Goal: Transaction & Acquisition: Purchase product/service

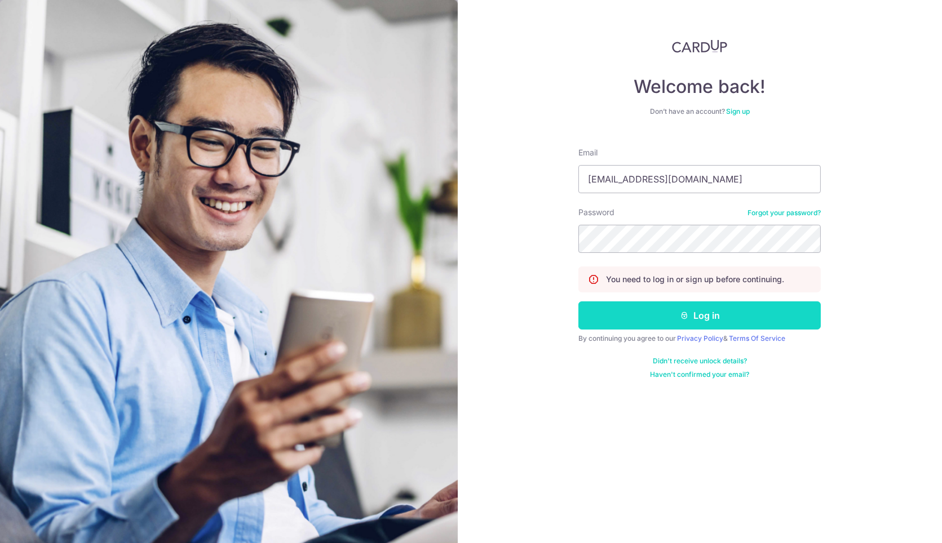
click at [668, 316] on button "Log in" at bounding box center [699, 316] width 242 height 28
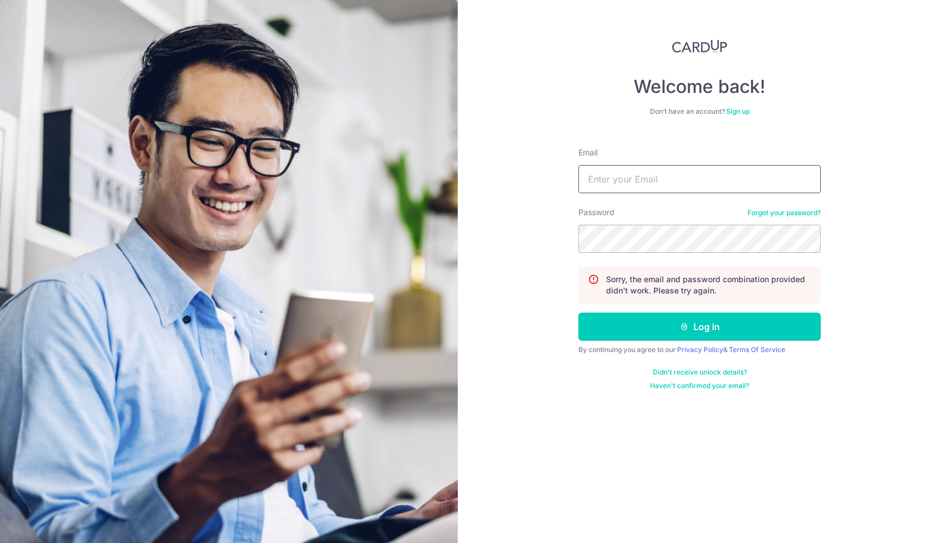
click at [662, 182] on input "Email" at bounding box center [699, 179] width 242 height 28
type input "[EMAIL_ADDRESS][DOMAIN_NAME]"
click at [655, 265] on form "Email admin@soulsouper.com Password Forgot your password? Sorry, the email and …" at bounding box center [699, 265] width 242 height 252
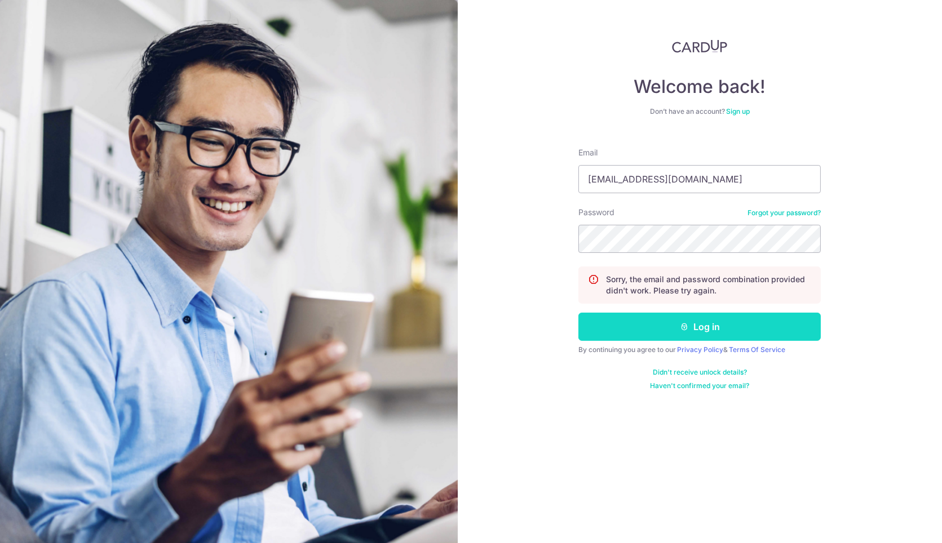
click at [697, 326] on button "Log in" at bounding box center [699, 327] width 242 height 28
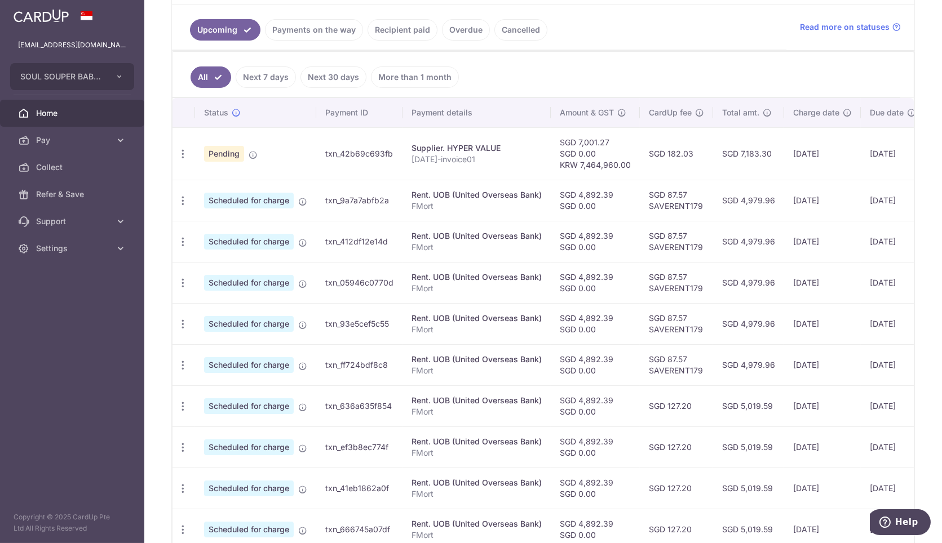
scroll to position [188, 0]
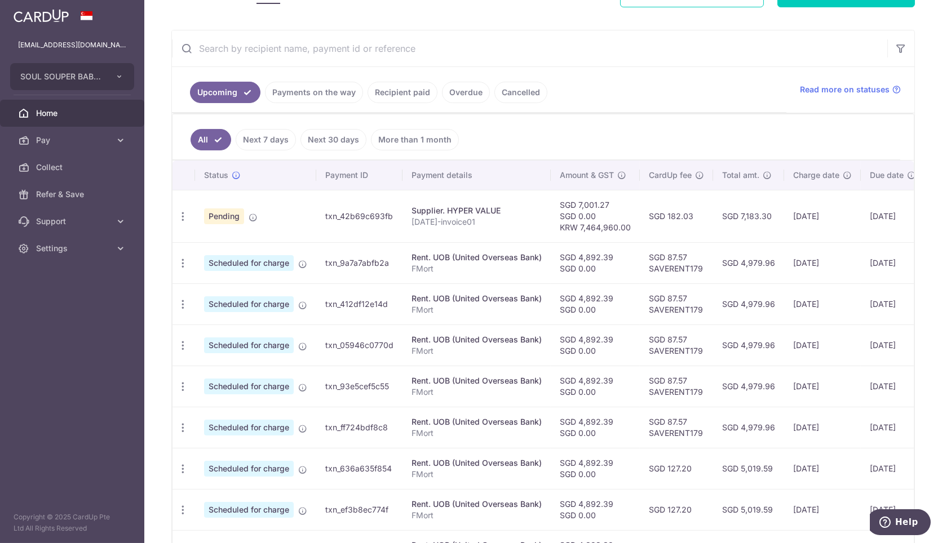
click at [346, 96] on link "Payments on the way" at bounding box center [314, 92] width 98 height 21
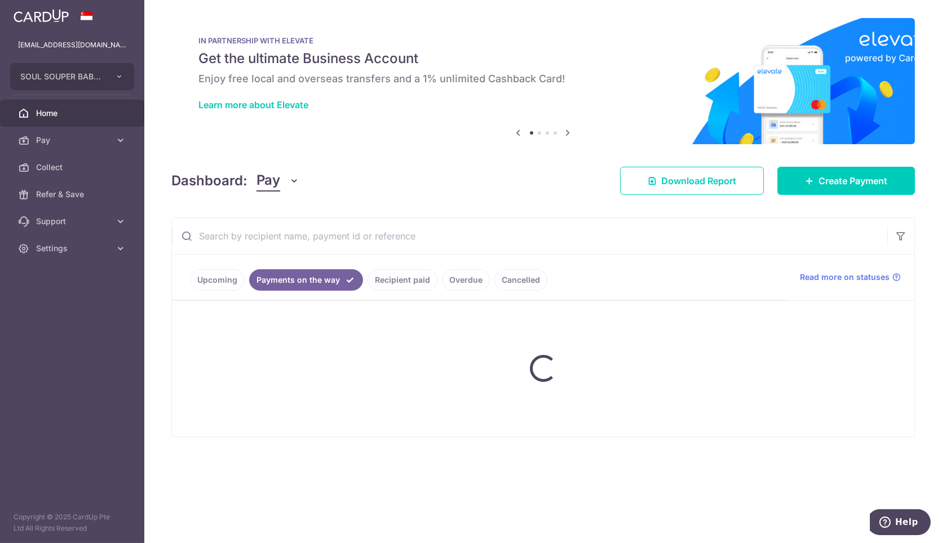
scroll to position [0, 0]
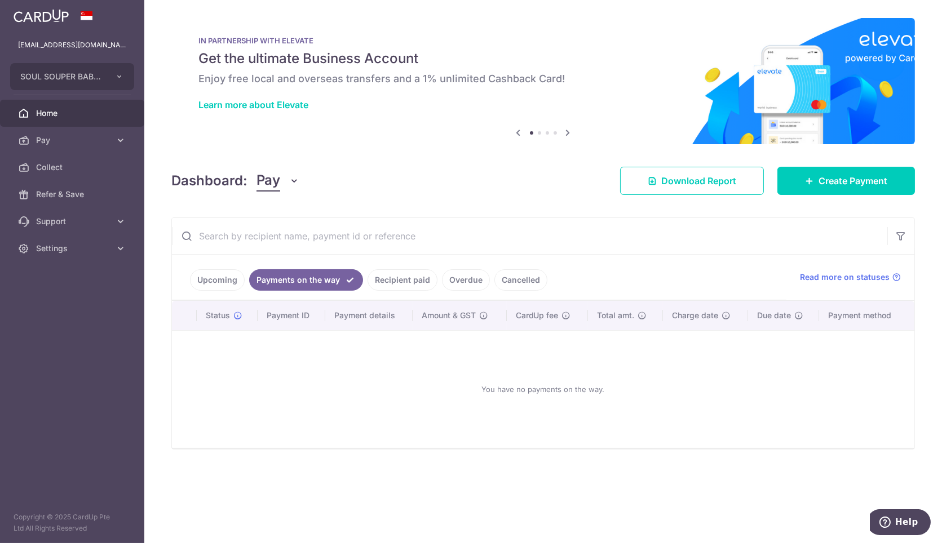
click at [384, 282] on link "Recipient paid" at bounding box center [403, 279] width 70 height 21
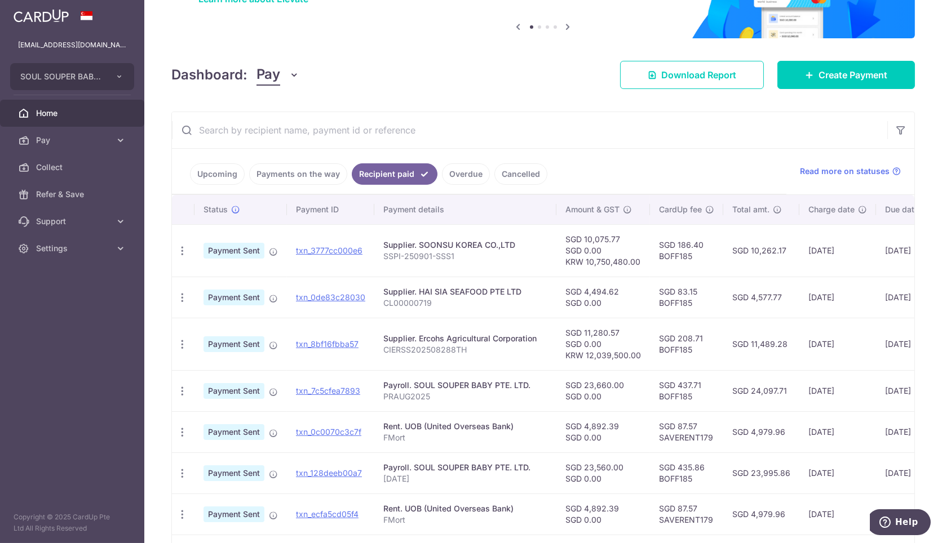
scroll to position [125, 0]
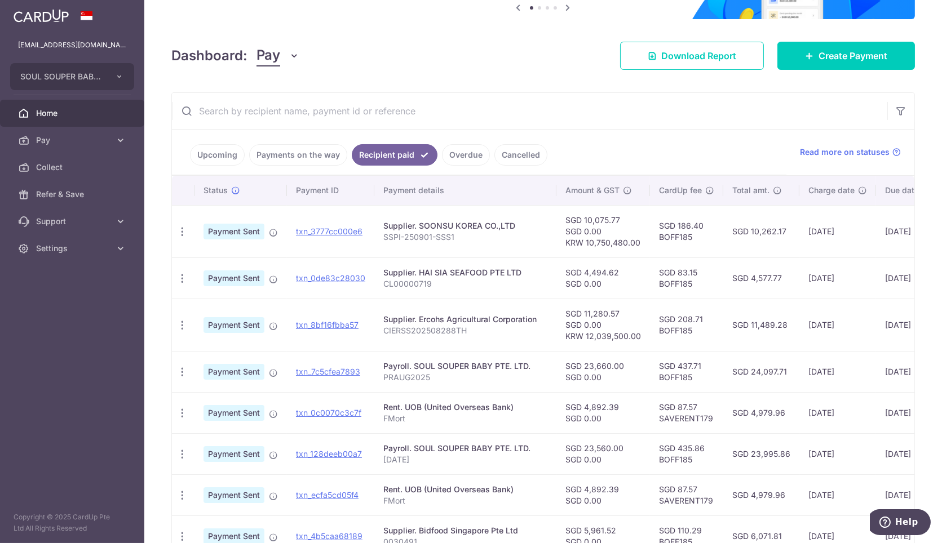
click at [612, 236] on td "SGD 10,075.77 SGD 0.00 KRW 10,750,480.00" at bounding box center [603, 231] width 94 height 52
drag, startPoint x: 634, startPoint y: 335, endPoint x: 620, endPoint y: 337, distance: 14.1
click at [623, 335] on td "SGD 11,280.57 SGD 0.00 KRW 12,039,500.00" at bounding box center [603, 325] width 94 height 52
drag, startPoint x: 582, startPoint y: 335, endPoint x: 637, endPoint y: 334, distance: 54.7
click at [637, 334] on td "SGD 11,280.57 SGD 0.00 KRW 12,039,500.00" at bounding box center [603, 325] width 94 height 52
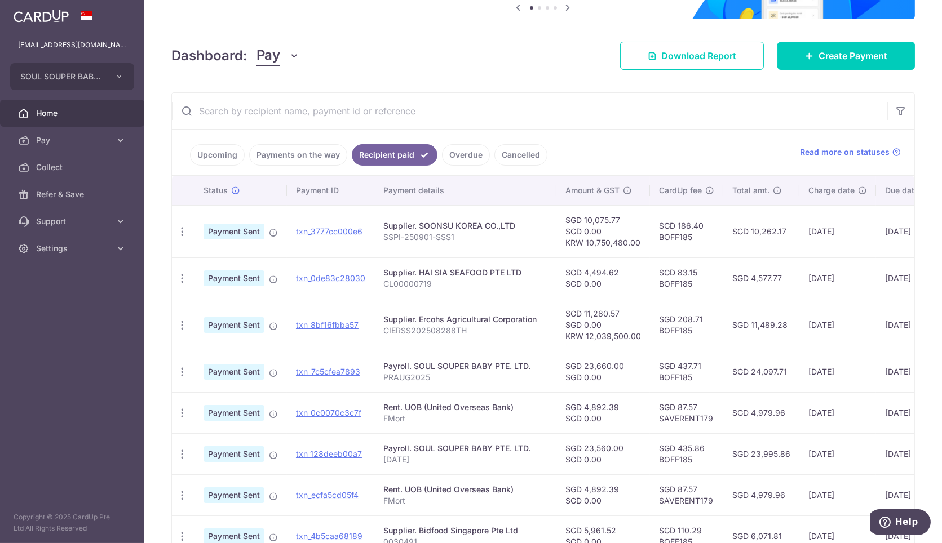
copy td "12,039,500.00"
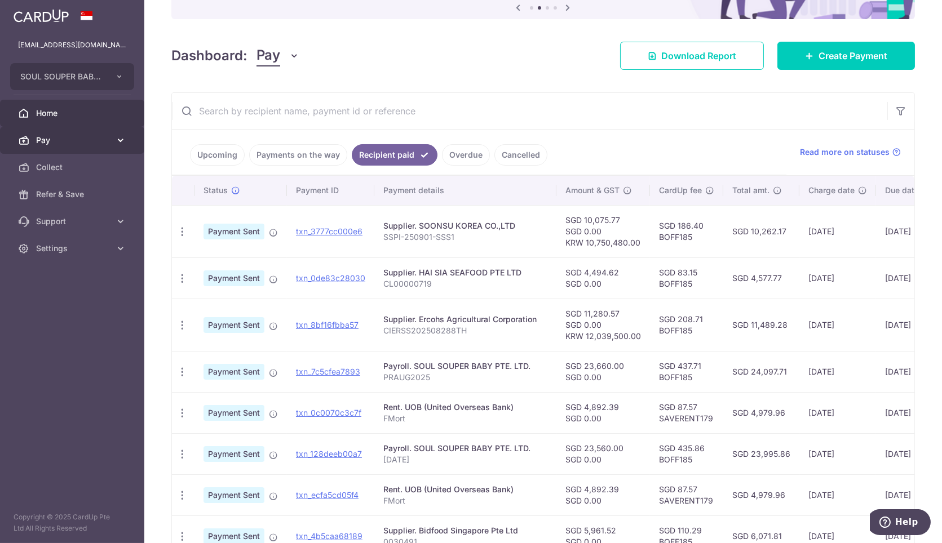
click at [83, 137] on span "Pay" at bounding box center [73, 140] width 74 height 11
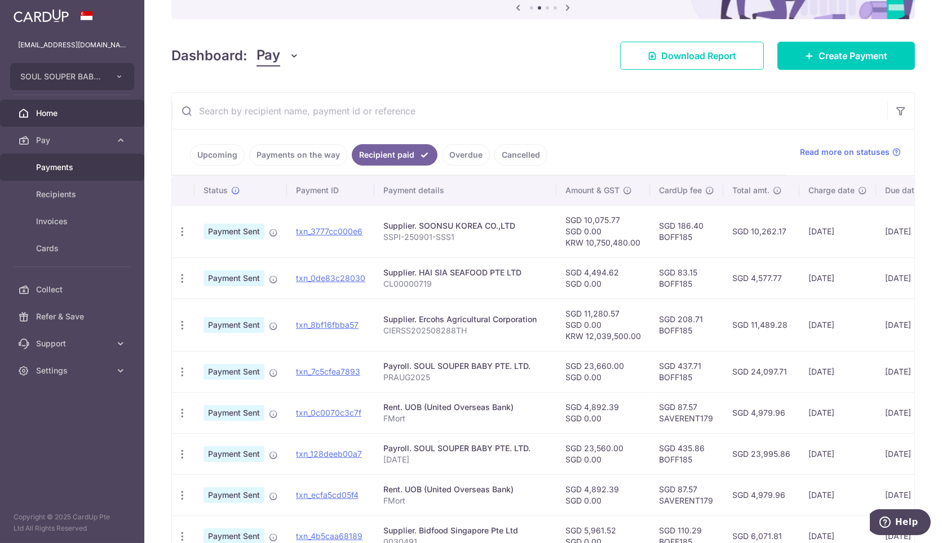
click at [119, 170] on link "Payments" at bounding box center [72, 167] width 144 height 27
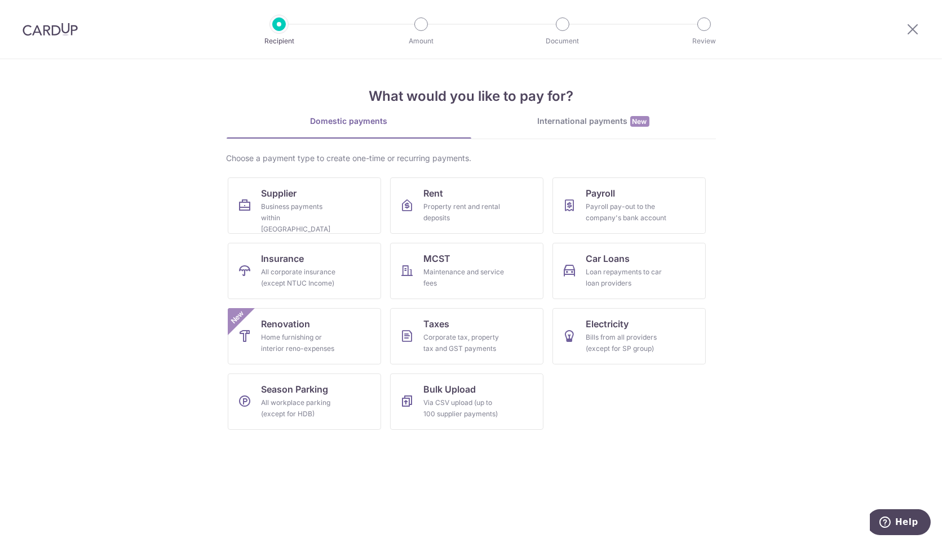
click at [629, 130] on link "International payments New" at bounding box center [593, 127] width 245 height 23
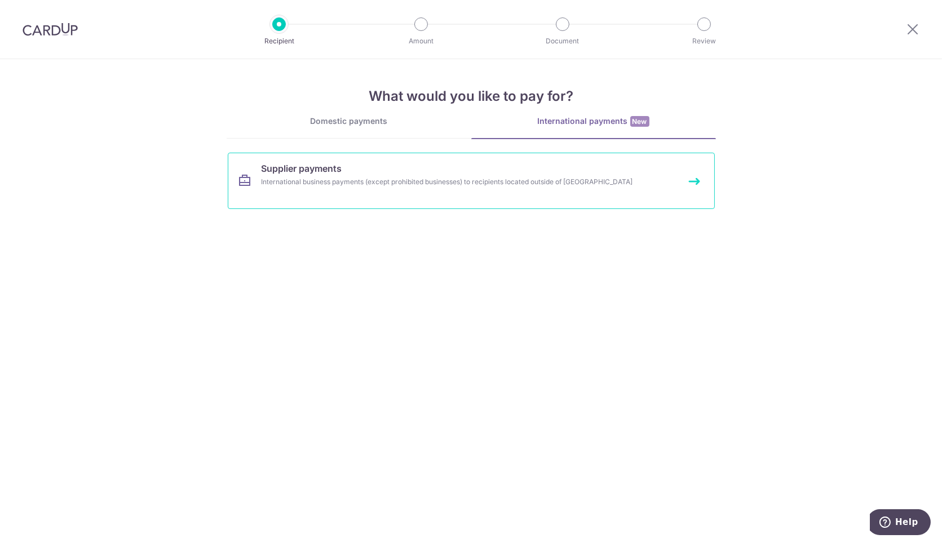
click at [439, 189] on link "Supplier payments International business payments (except prohibited businesses…" at bounding box center [471, 181] width 487 height 56
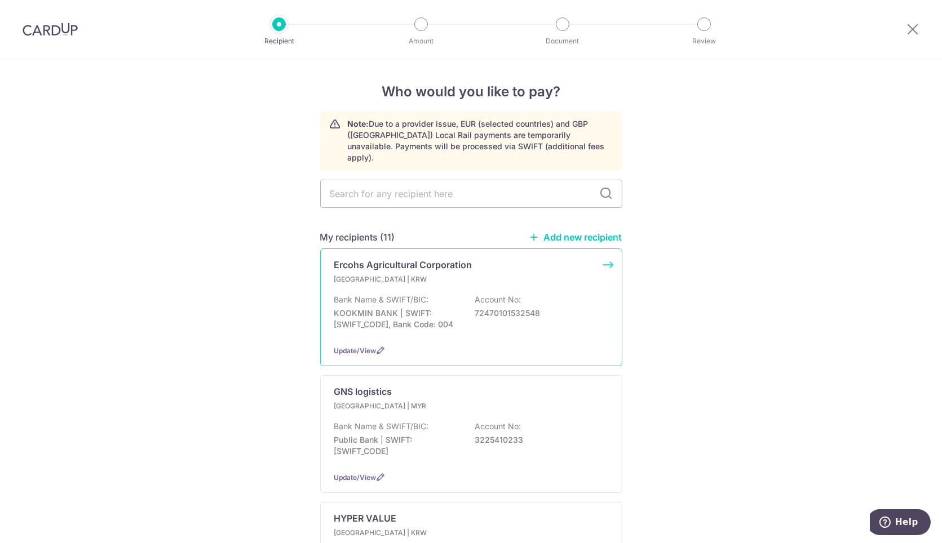
click at [413, 294] on p "Bank Name & SWIFT/BIC:" at bounding box center [381, 299] width 95 height 11
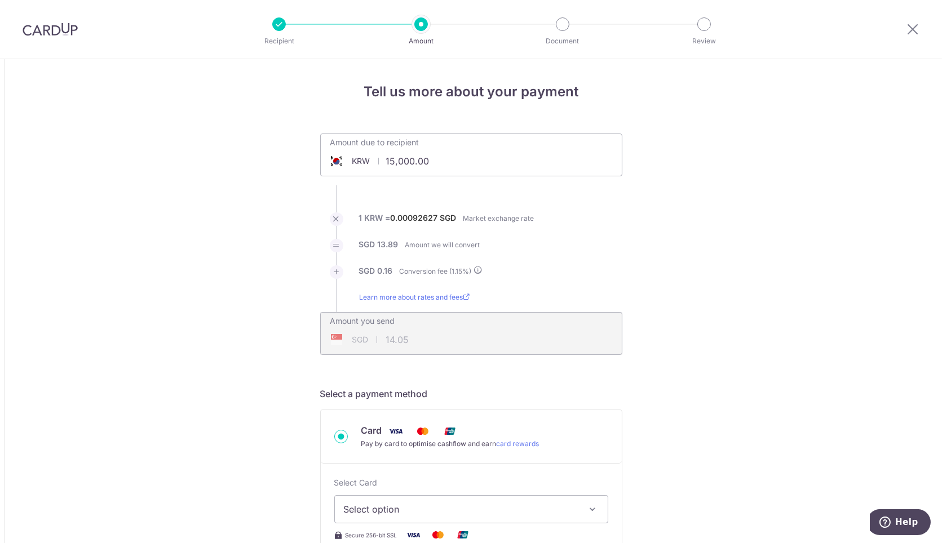
click at [370, 143] on div "Amount due to recipient KRW 15,000.00 15000" at bounding box center [408, 147] width 174 height 26
type input "12,039,500.00"
type input "11,281.40"
click at [555, 150] on div "Amount due to recipient KRW 12,039,500.00 12039500" at bounding box center [471, 147] width 301 height 26
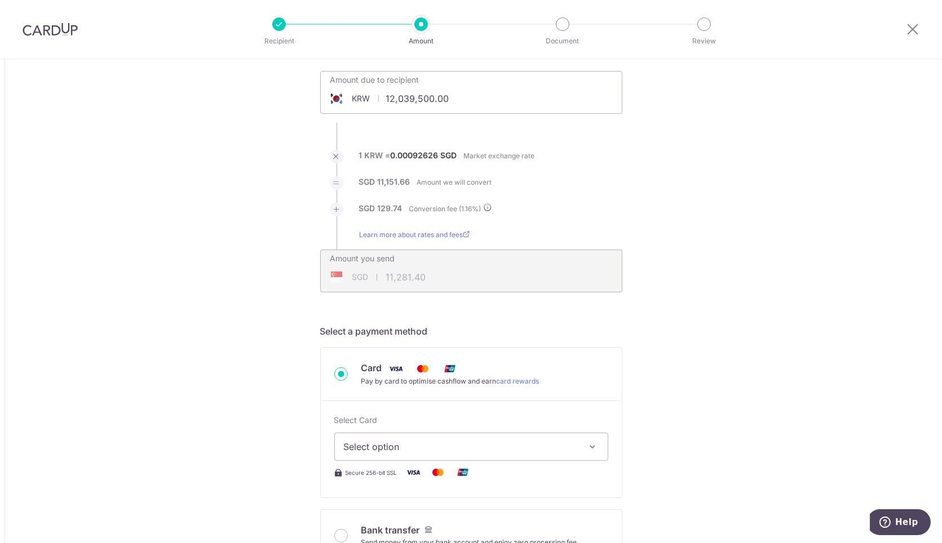
scroll to position [188, 0]
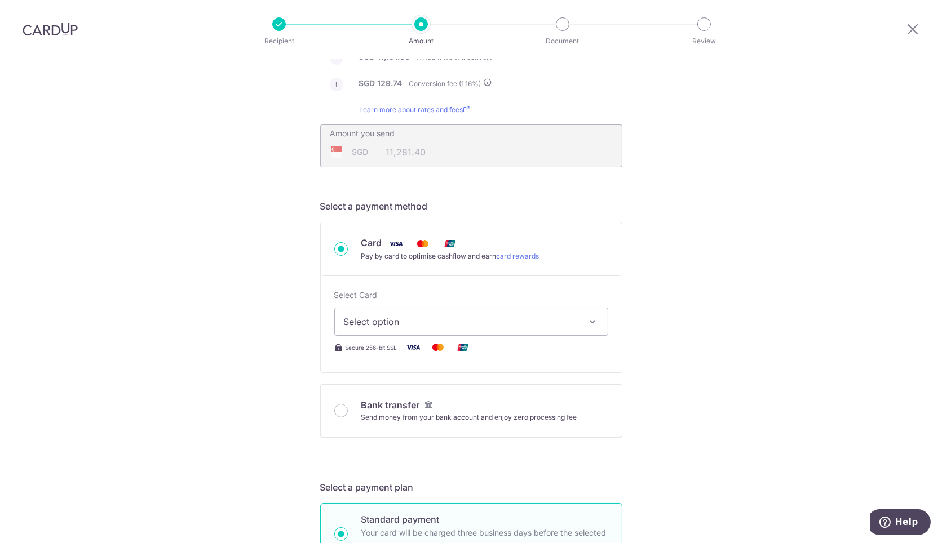
click at [523, 310] on button "Select option" at bounding box center [471, 322] width 274 height 28
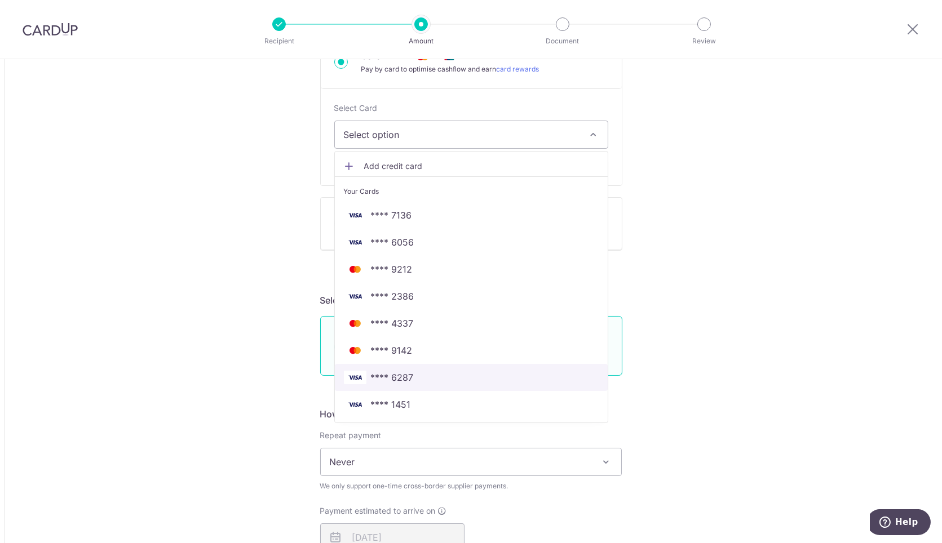
scroll to position [375, 0]
click at [465, 368] on link "**** 6287" at bounding box center [471, 377] width 273 height 27
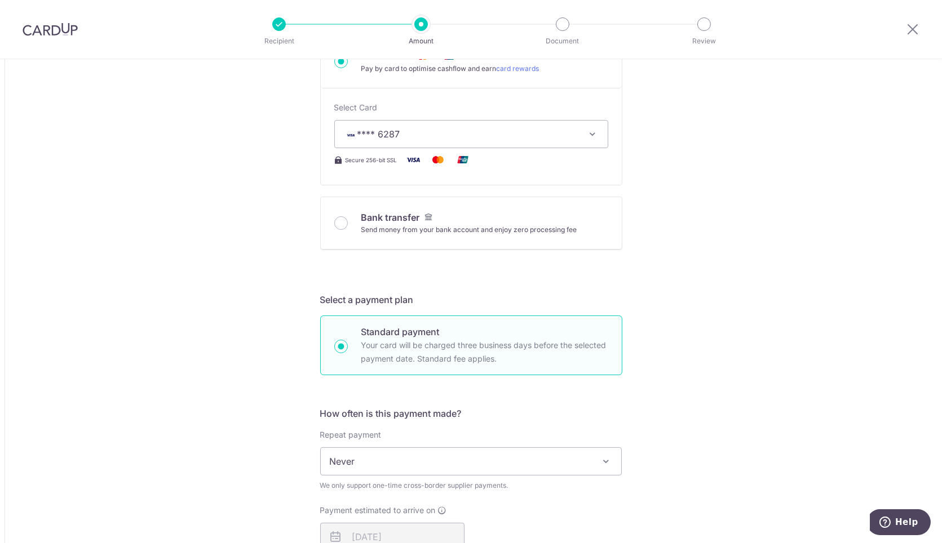
type input "12,039,500.00"
type input "11,281.22"
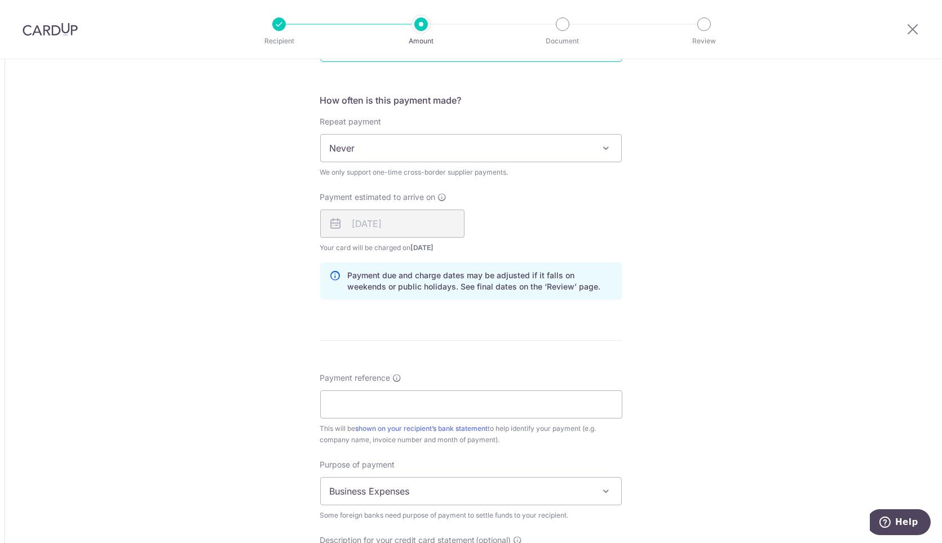
scroll to position [814, 0]
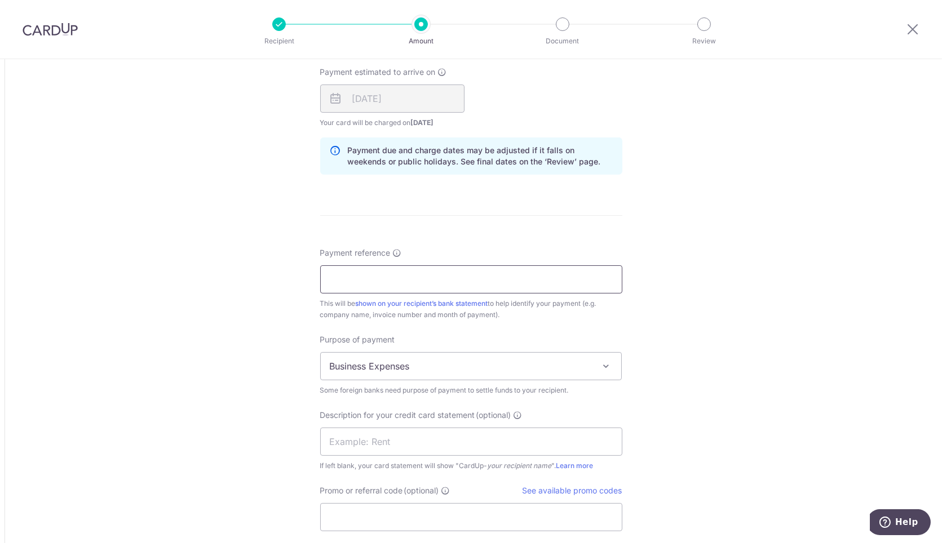
click at [399, 273] on input "Payment reference" at bounding box center [471, 280] width 302 height 28
paste input "CI-ER-SS-20250828-8TH"
click at [341, 277] on input "CI-ER-SS-20250828-8TH" at bounding box center [471, 280] width 302 height 28
drag, startPoint x: 451, startPoint y: 276, endPoint x: 259, endPoint y: 282, distance: 191.8
click at [259, 282] on div "Tell us more about your payment Amount due to recipient KRW 12,039,500.00 12039…" at bounding box center [471, 5] width 942 height 1520
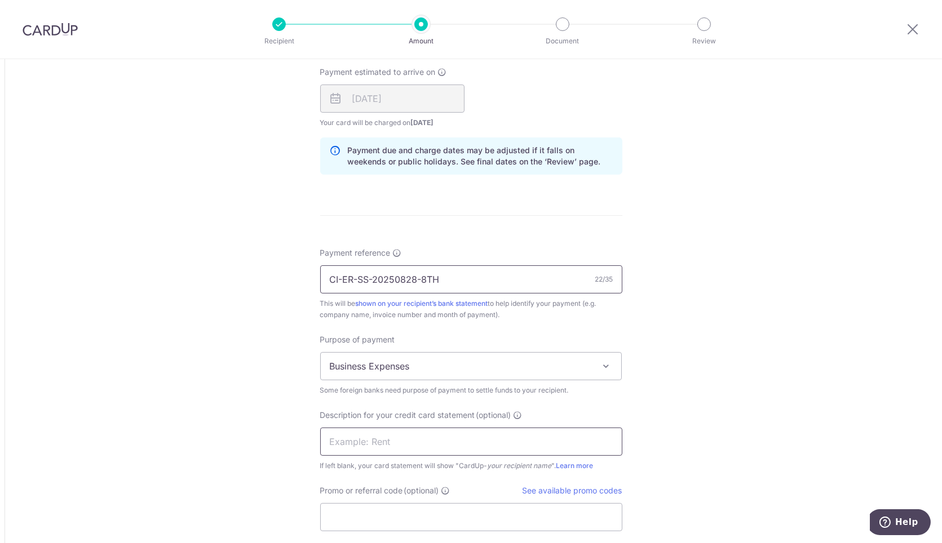
type input "CI-ER-SS-20250828-8TH"
click at [369, 440] on input "text" at bounding box center [471, 442] width 302 height 28
paste input "CI-ER-SS-20250"
click at [342, 442] on input "CI-ER-SS-20250" at bounding box center [471, 442] width 302 height 28
click at [353, 441] on input "CIER-SS-20250" at bounding box center [471, 442] width 302 height 28
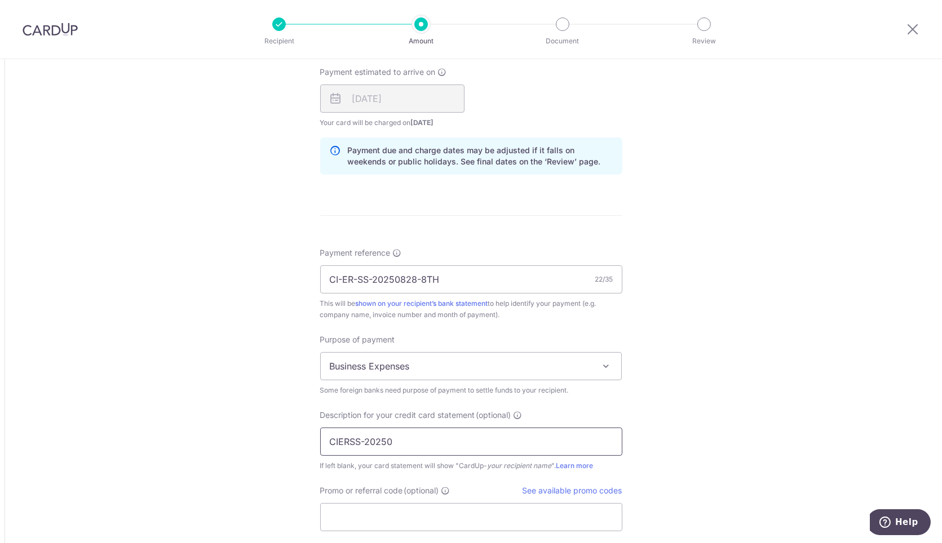
click at [365, 441] on input "CIERSS-20250" at bounding box center [471, 442] width 302 height 28
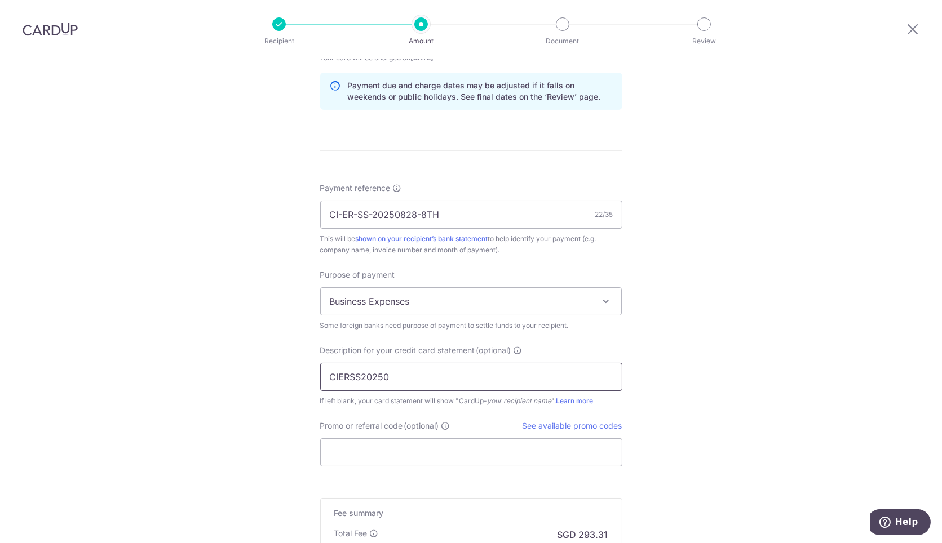
scroll to position [939, 0]
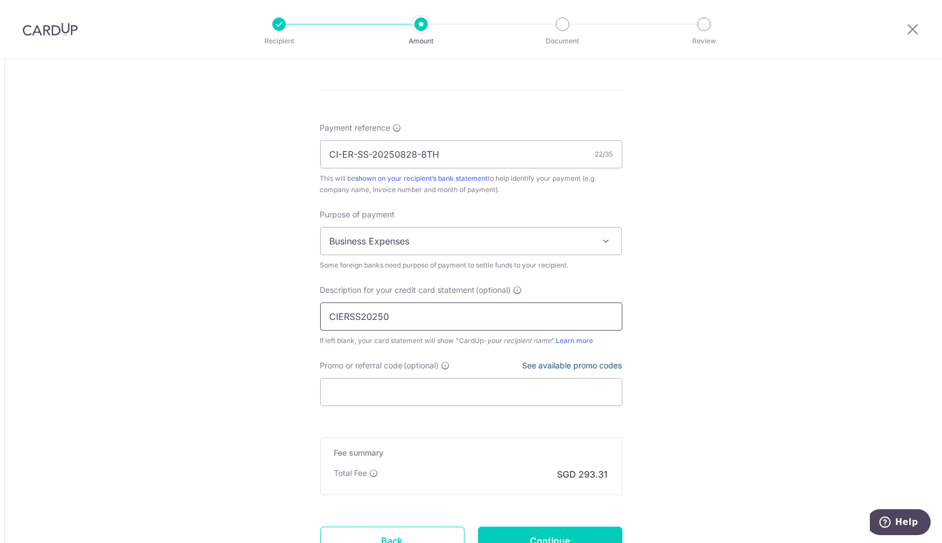
type input "CIERSS20250"
click at [566, 364] on link "See available promo codes" at bounding box center [573, 366] width 100 height 10
click at [419, 379] on input "Promo or referral code (optional)" at bounding box center [471, 392] width 302 height 28
paste input "BOFF185"
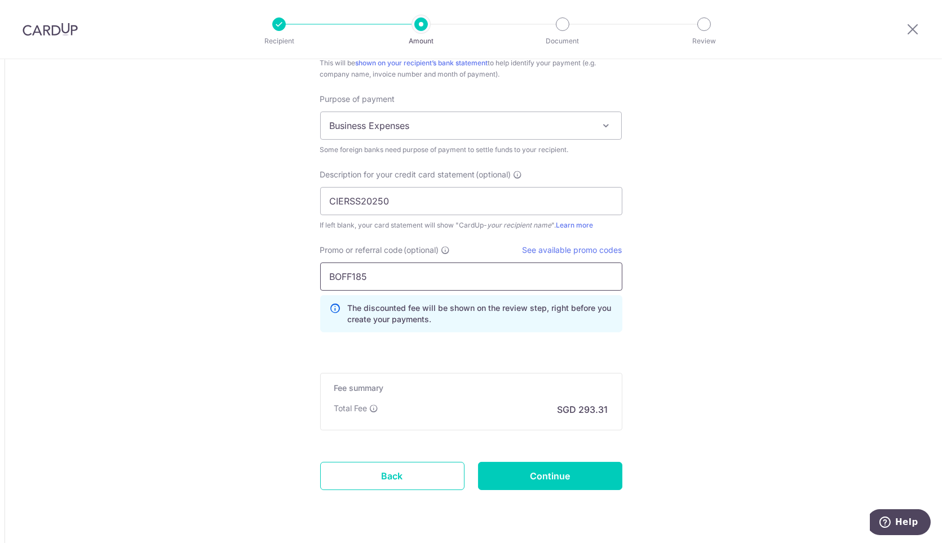
scroll to position [1064, 0]
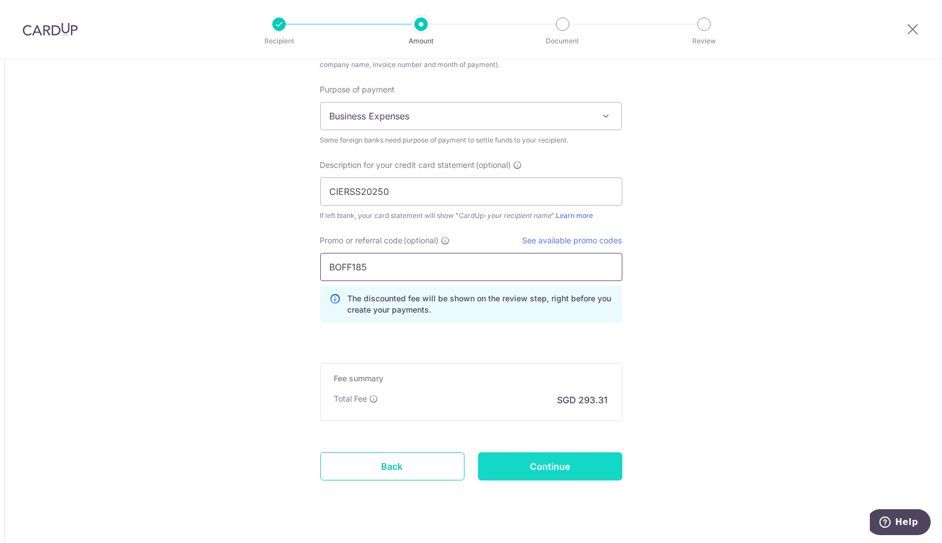
type input "BOFF185"
click at [537, 453] on input "Continue" at bounding box center [550, 467] width 144 height 28
type input "Create Schedule"
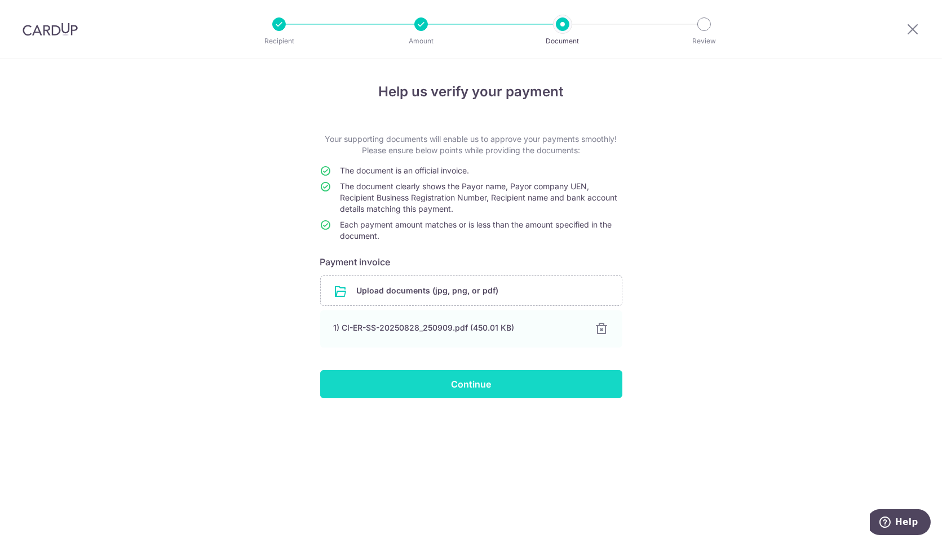
click at [470, 382] on input "Continue" at bounding box center [471, 384] width 302 height 28
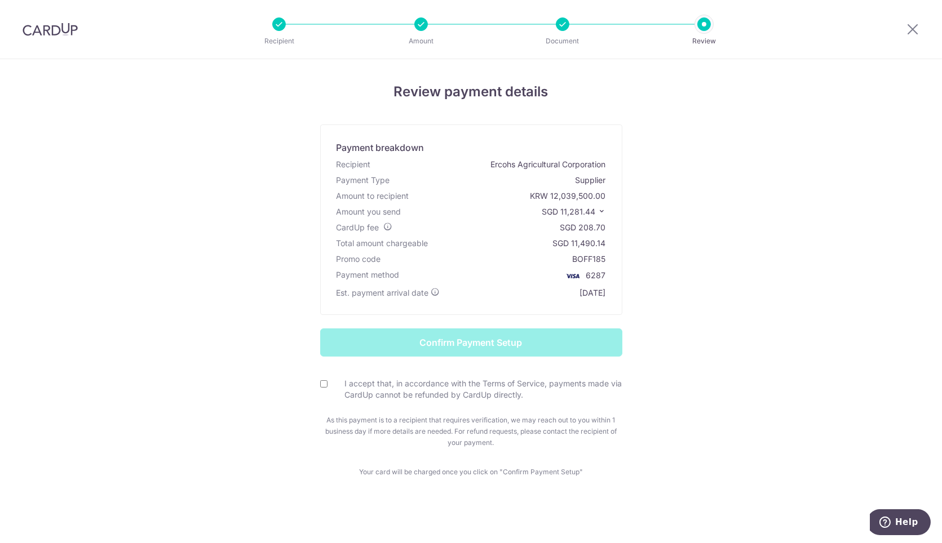
click at [321, 383] on input "I accept that, in accordance with the Terms of Service, payments made via CardU…" at bounding box center [323, 384] width 7 height 7
checkbox input "true"
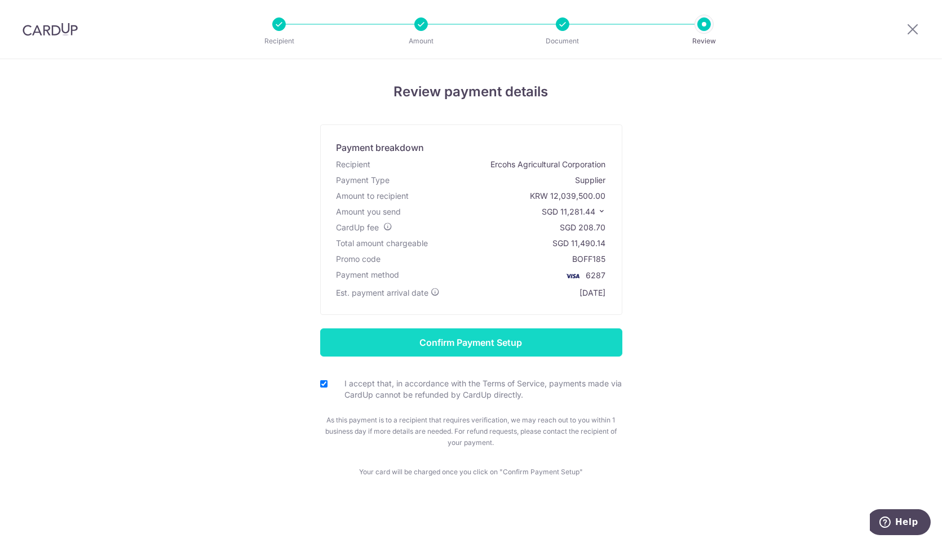
click at [474, 346] on input "Confirm Payment Setup" at bounding box center [471, 343] width 302 height 28
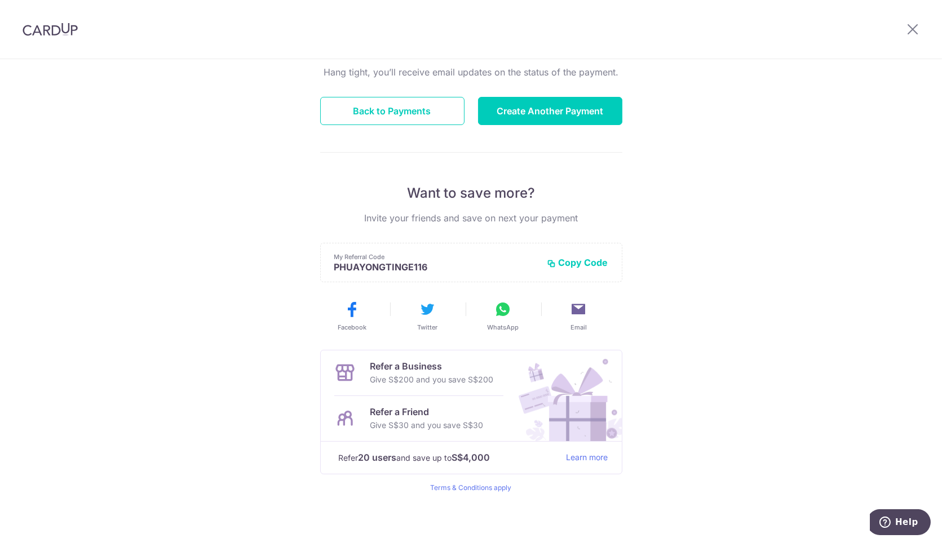
scroll to position [117, 0]
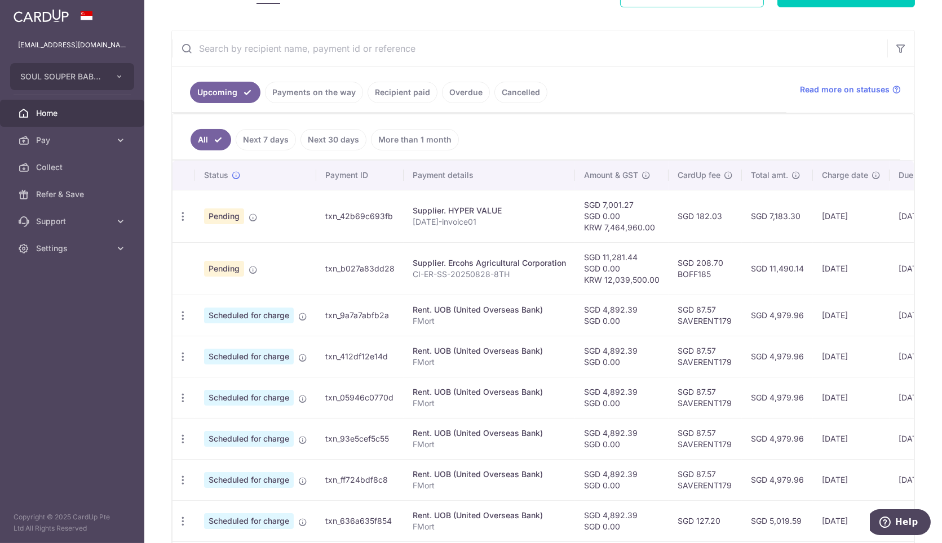
scroll to position [201, 0]
